Goal: Check status: Check status

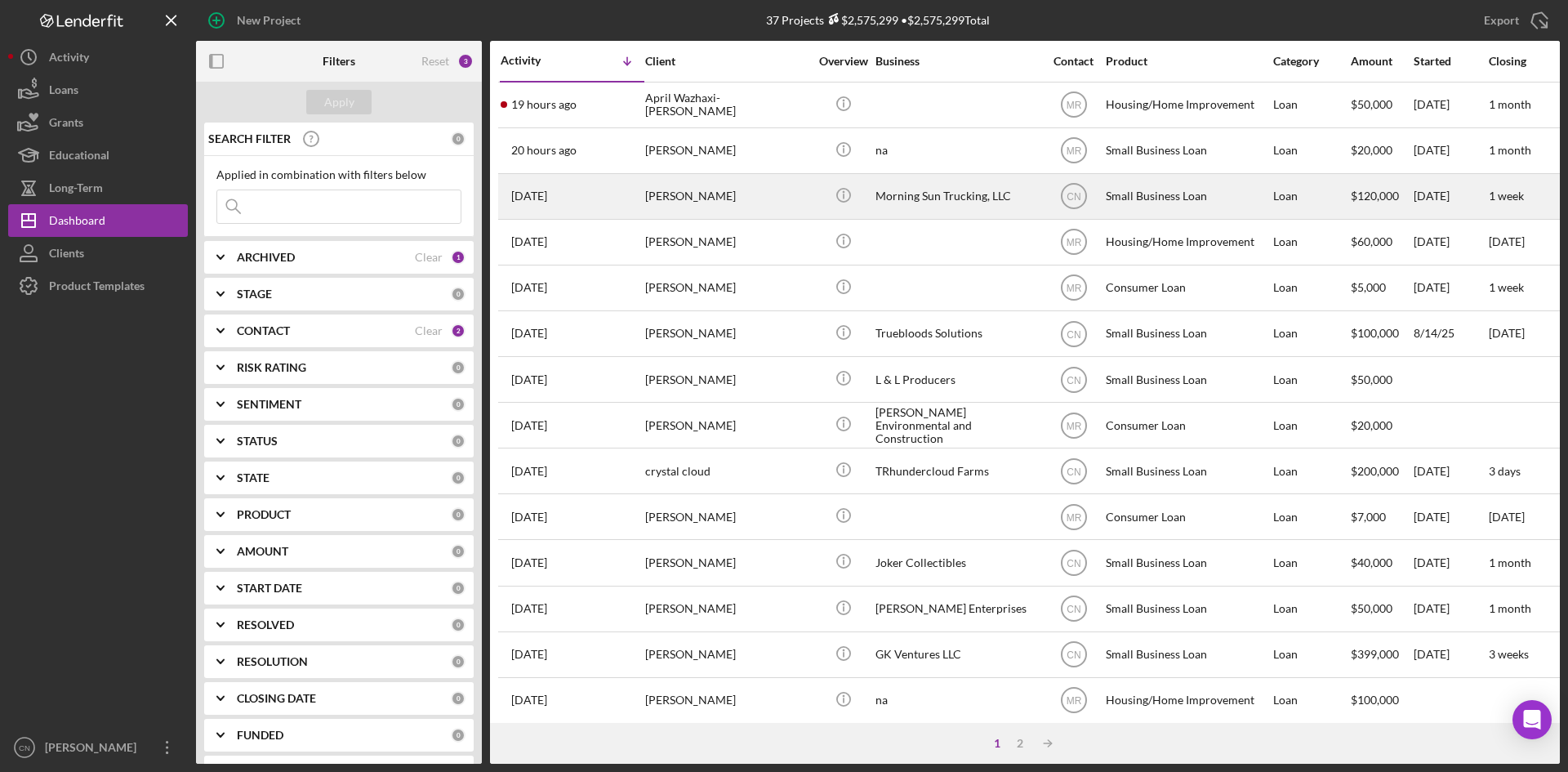
click at [673, 199] on div "[PERSON_NAME]" at bounding box center [726, 196] width 163 height 43
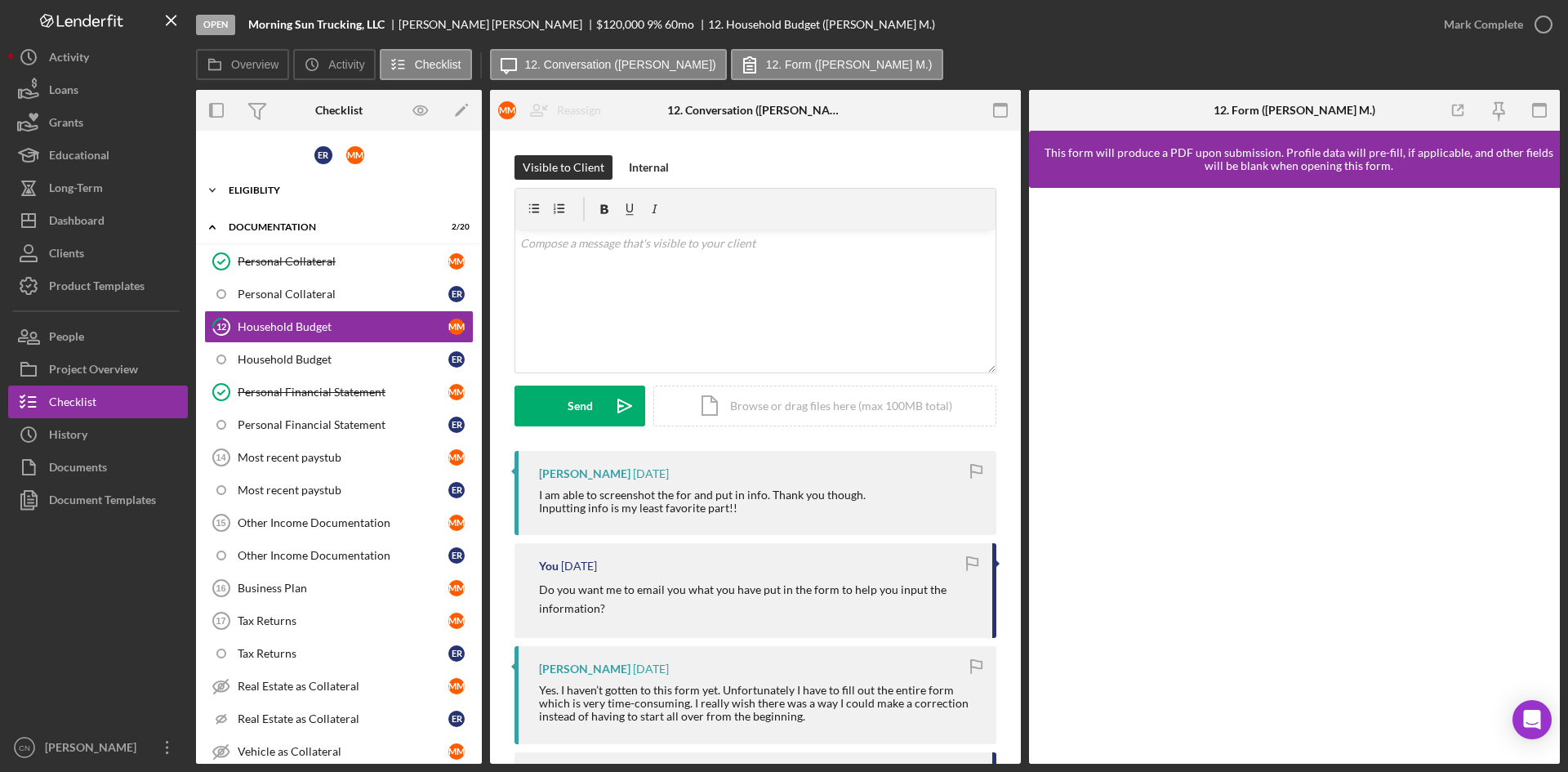
click at [267, 185] on div "Icon/Expander Eligiblity 11 / 24" at bounding box center [339, 189] width 286 height 32
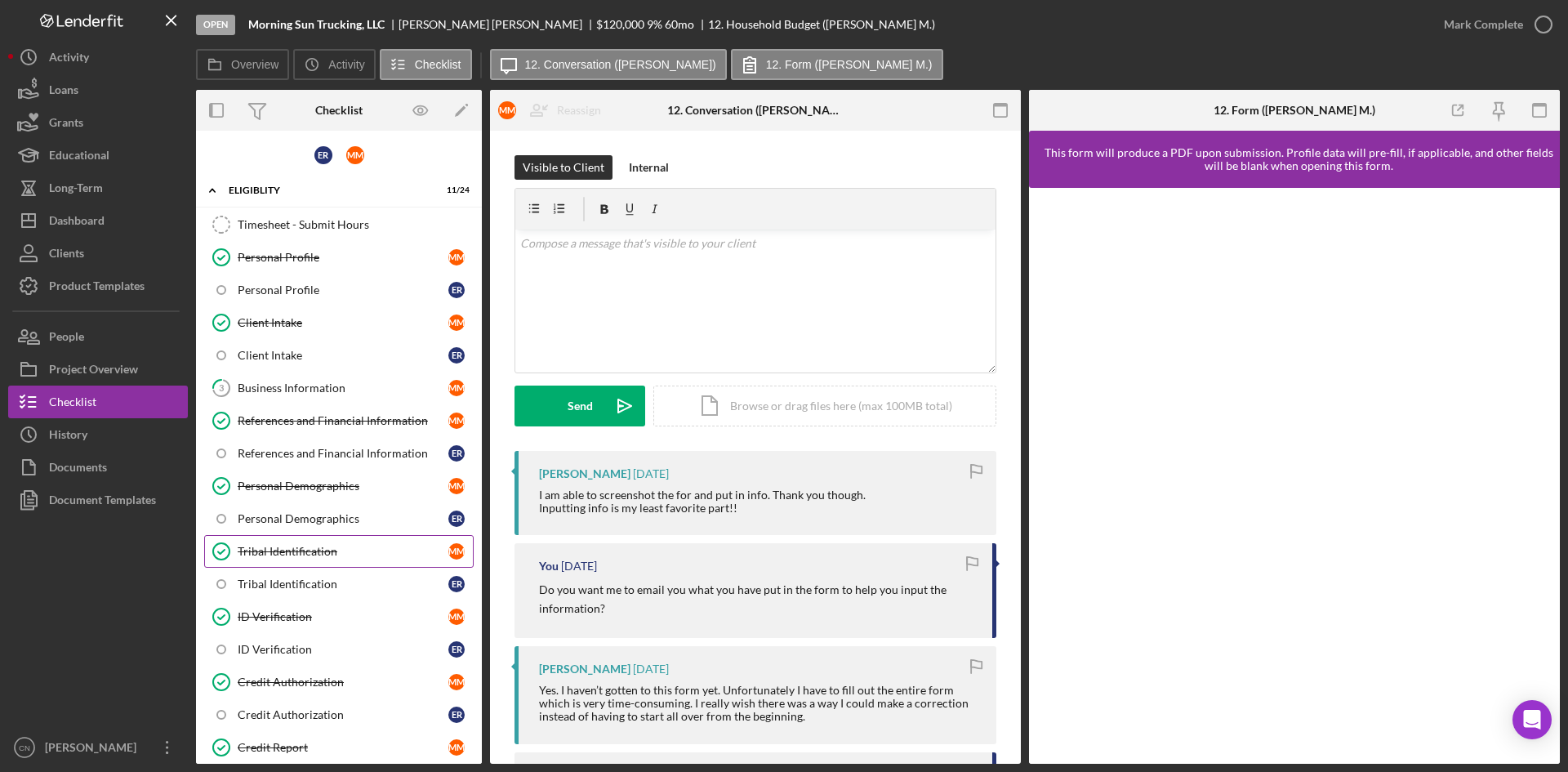
click at [318, 546] on div "Tribal Identification" at bounding box center [342, 552] width 211 height 13
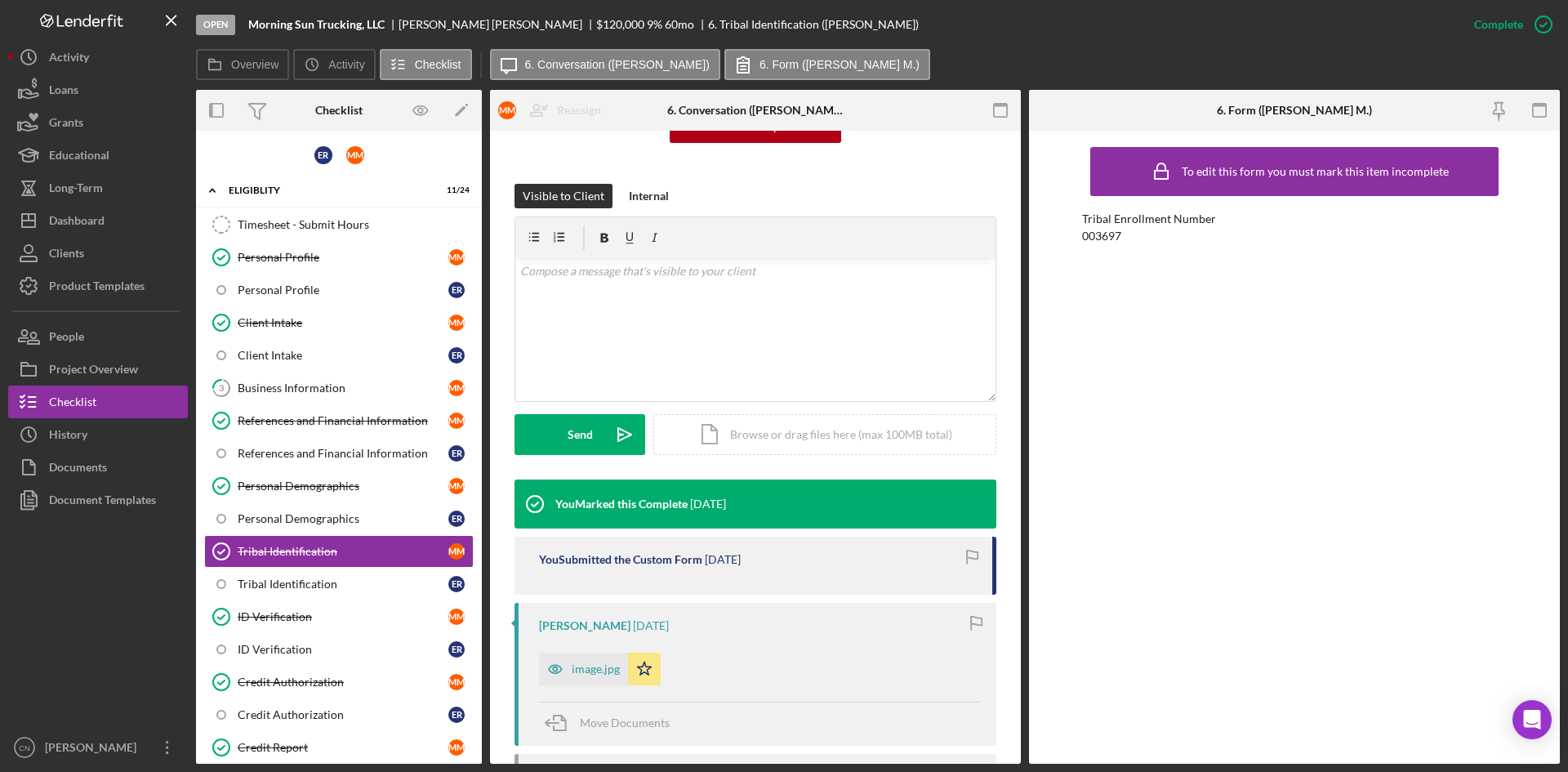
scroll to position [245, 0]
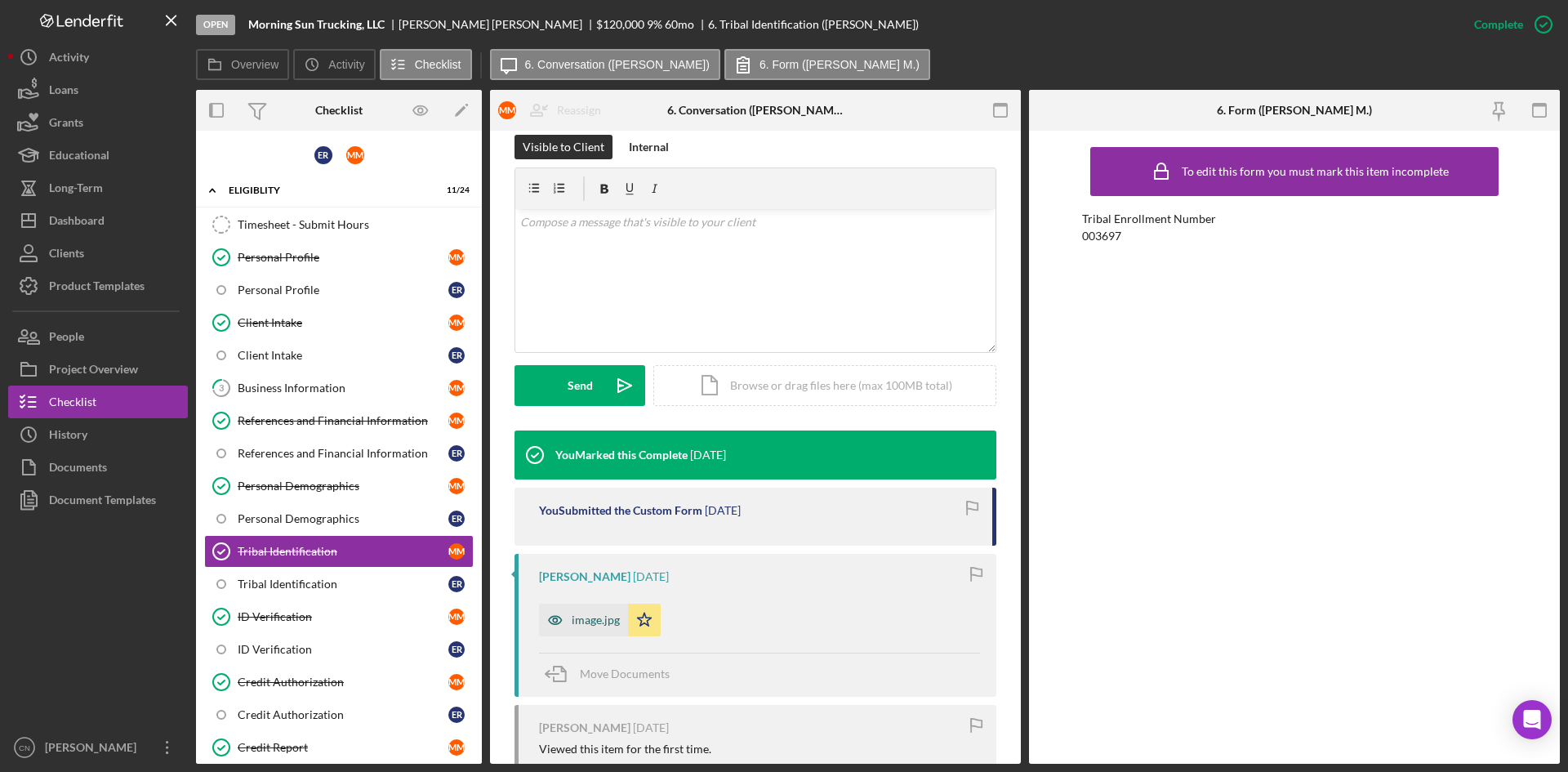
click at [595, 614] on div "image.jpg" at bounding box center [595, 620] width 48 height 13
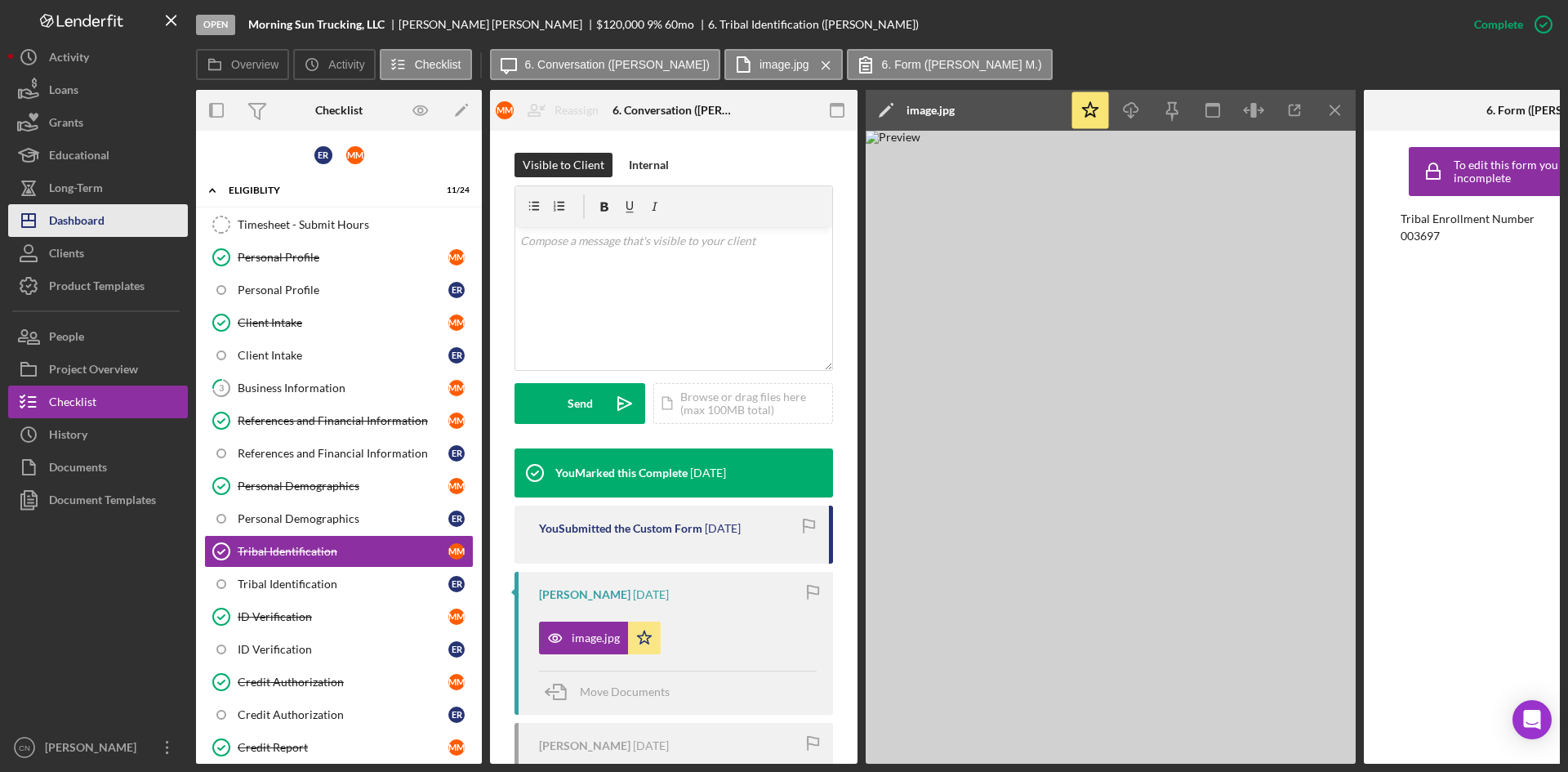
click at [103, 222] on div "Dashboard" at bounding box center [76, 223] width 55 height 36
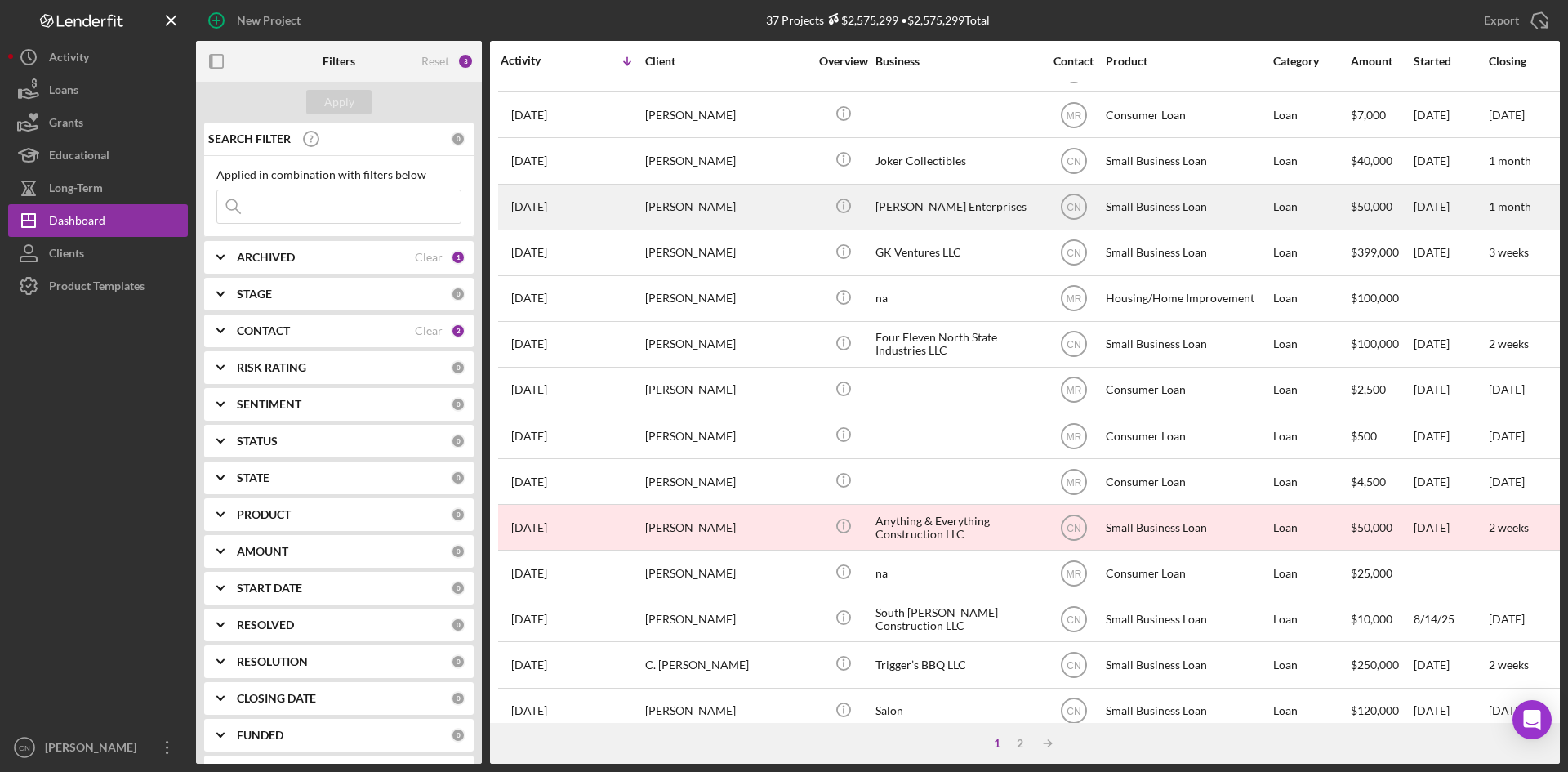
scroll to position [409, 0]
